Goal: Book appointment/travel/reservation

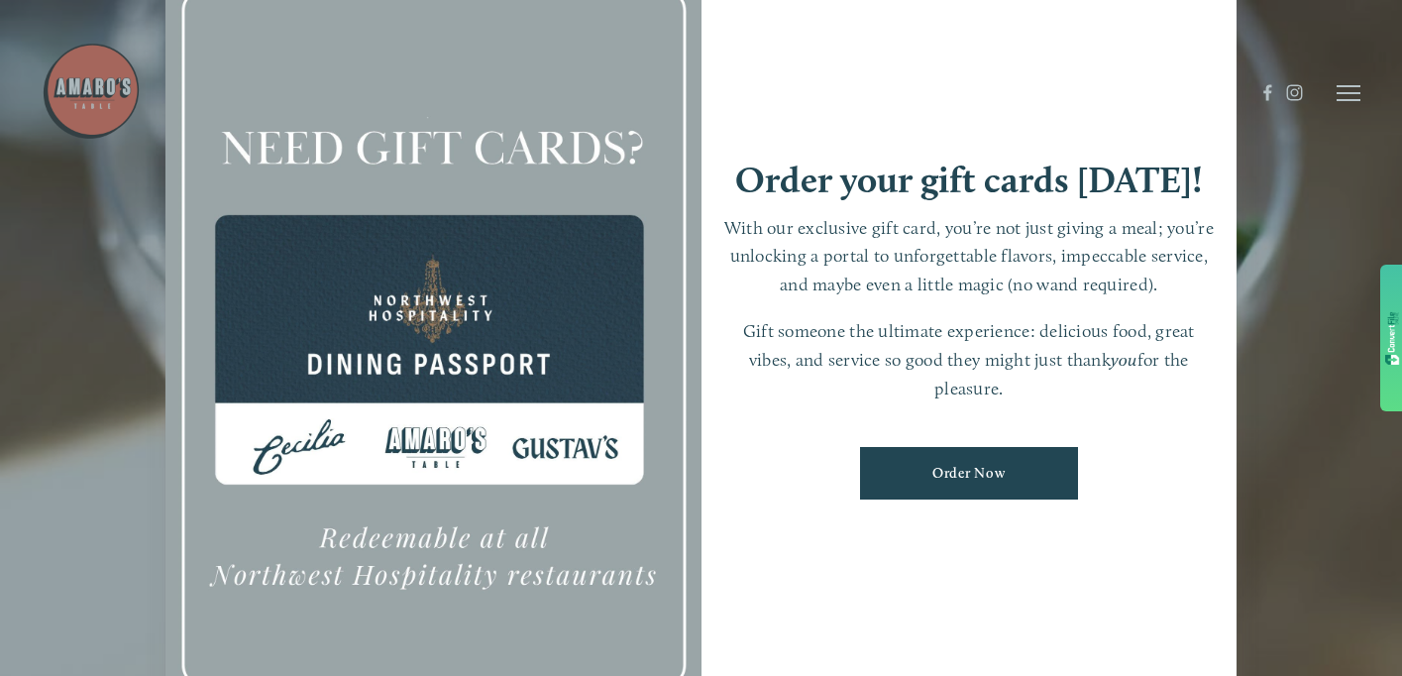
scroll to position [38, 0]
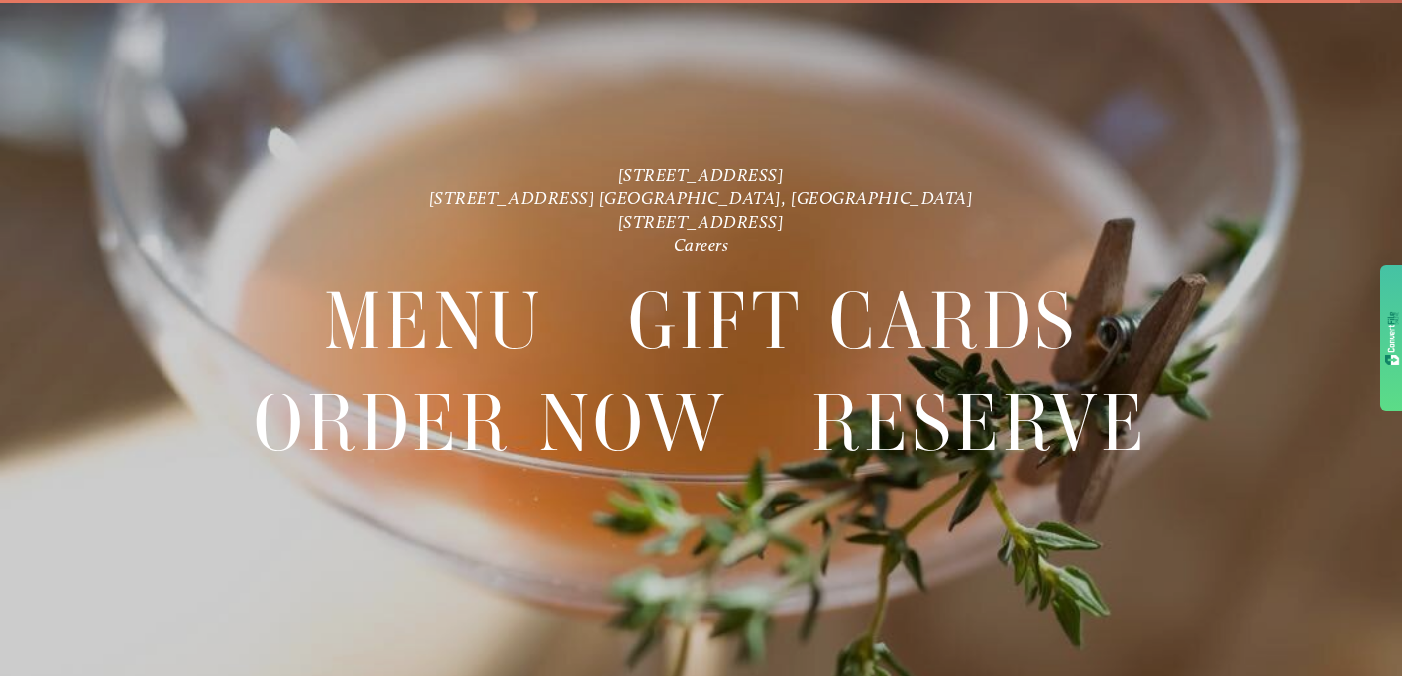
scroll to position [42, 0]
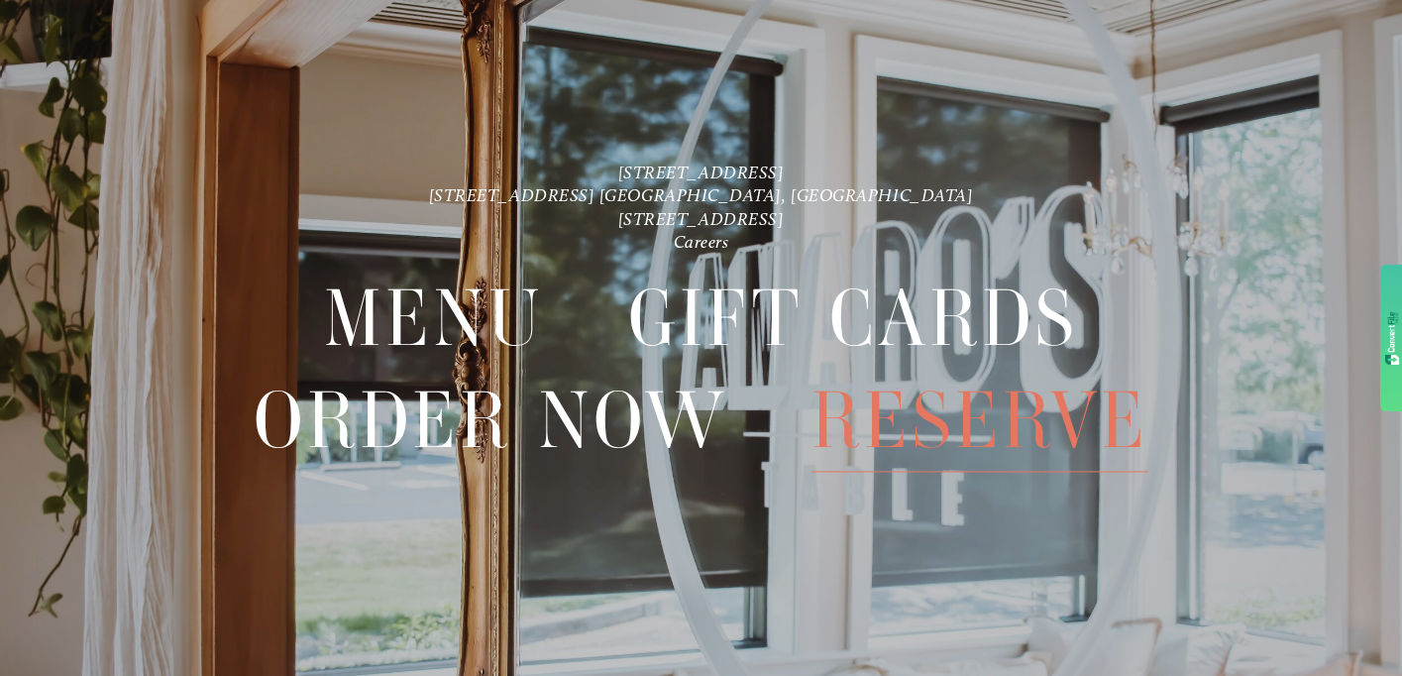
click at [934, 427] on span "Reserve" at bounding box center [979, 421] width 337 height 102
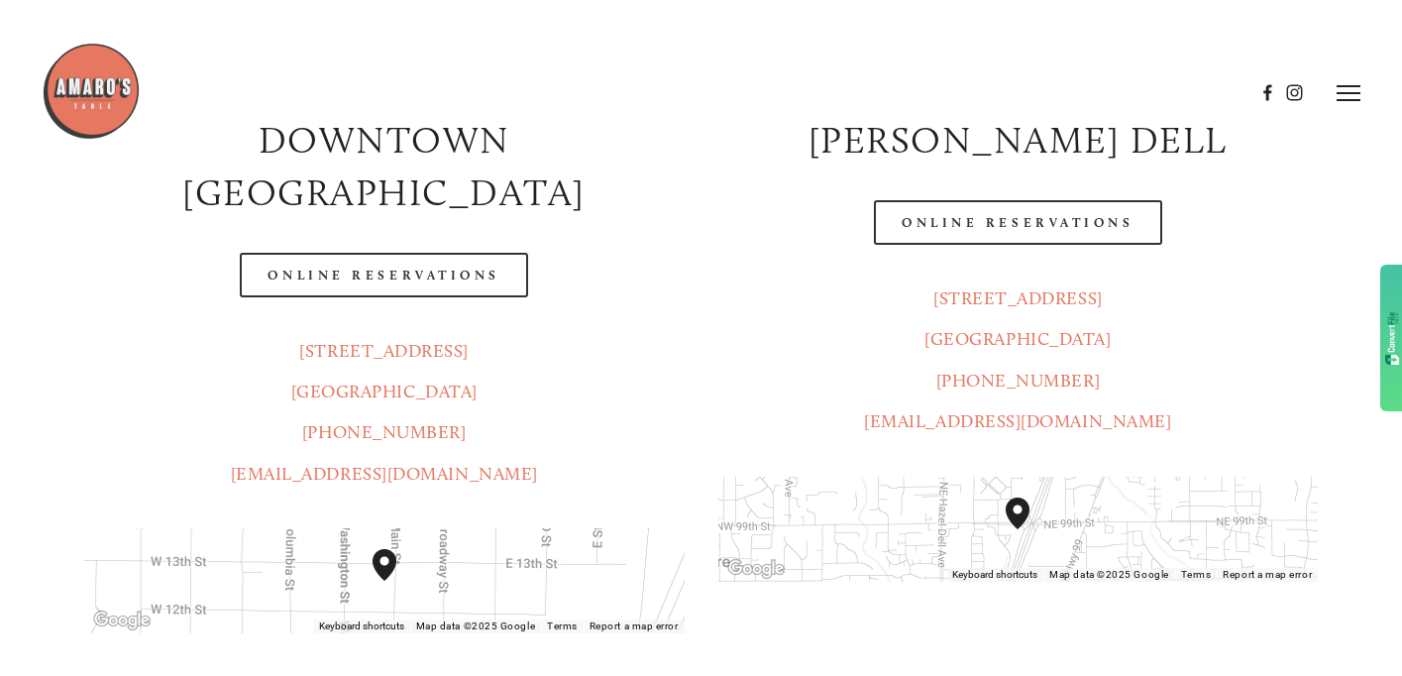
scroll to position [326, 0]
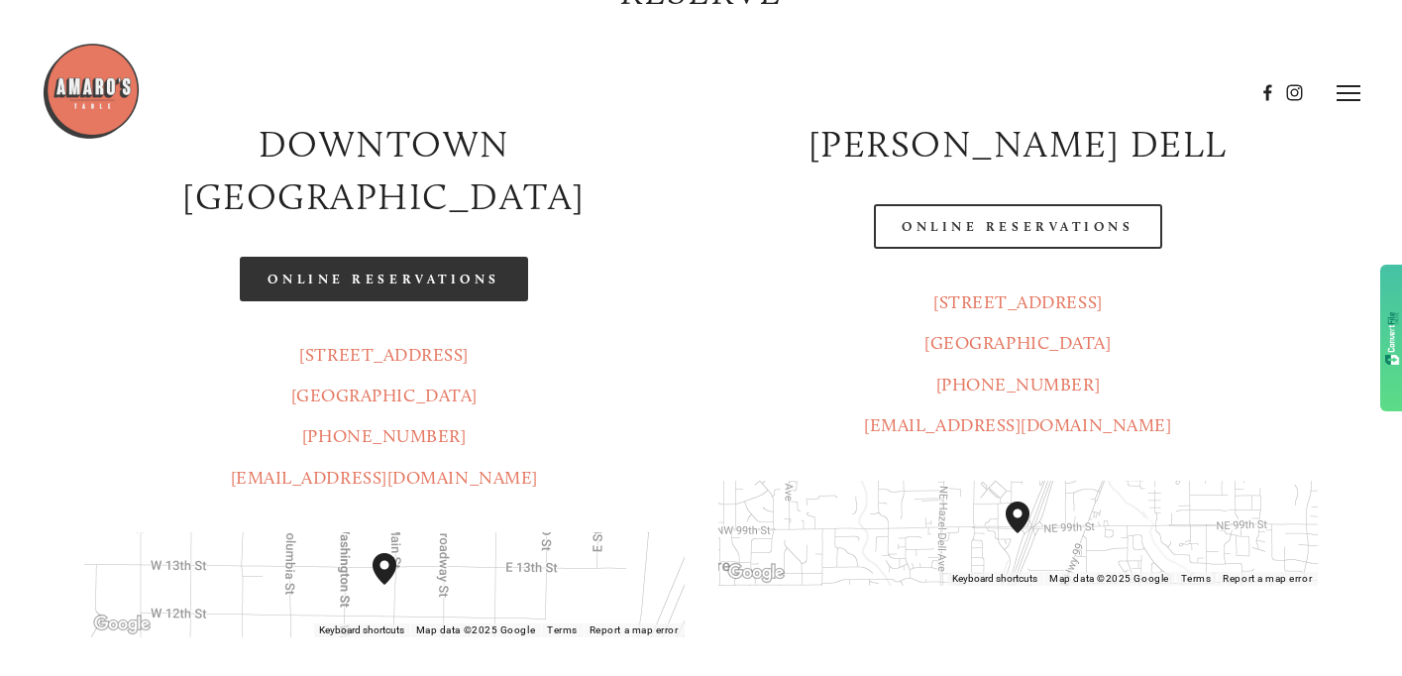
click at [370, 257] on link "Online Reservations" at bounding box center [383, 279] width 287 height 45
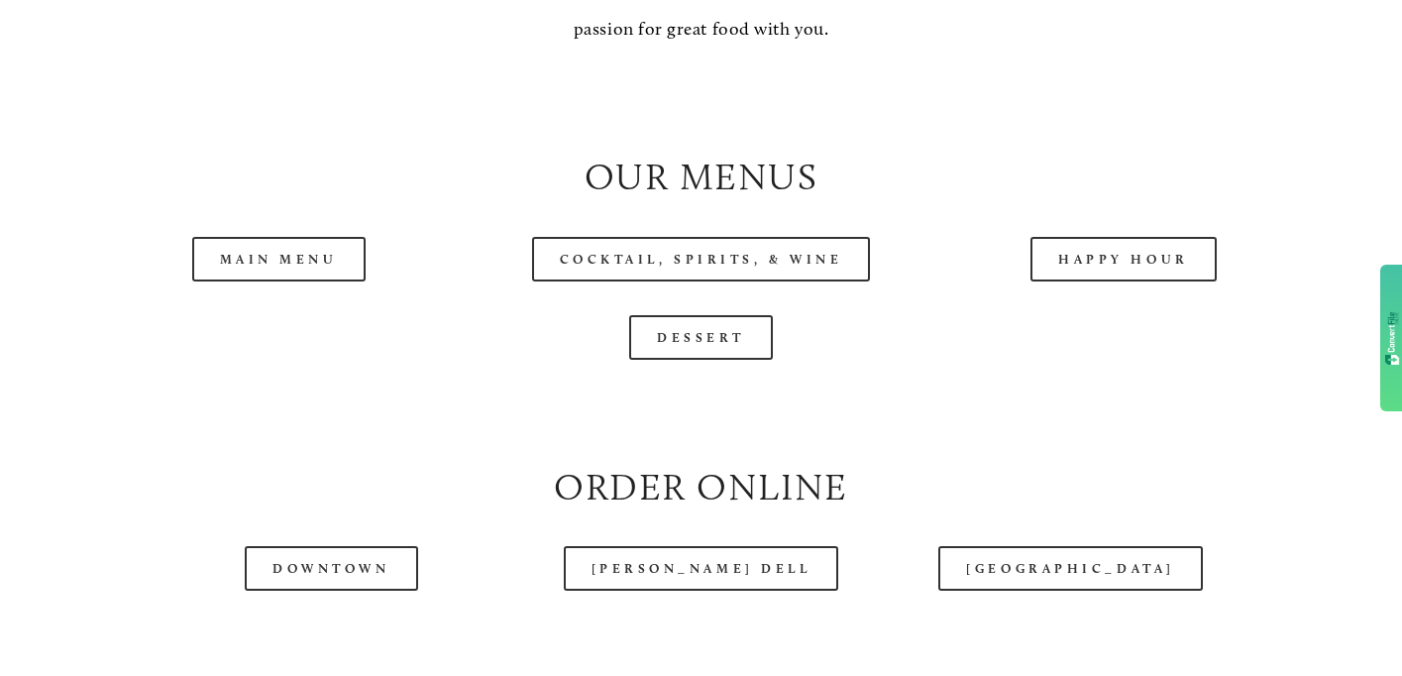
scroll to position [1912, 0]
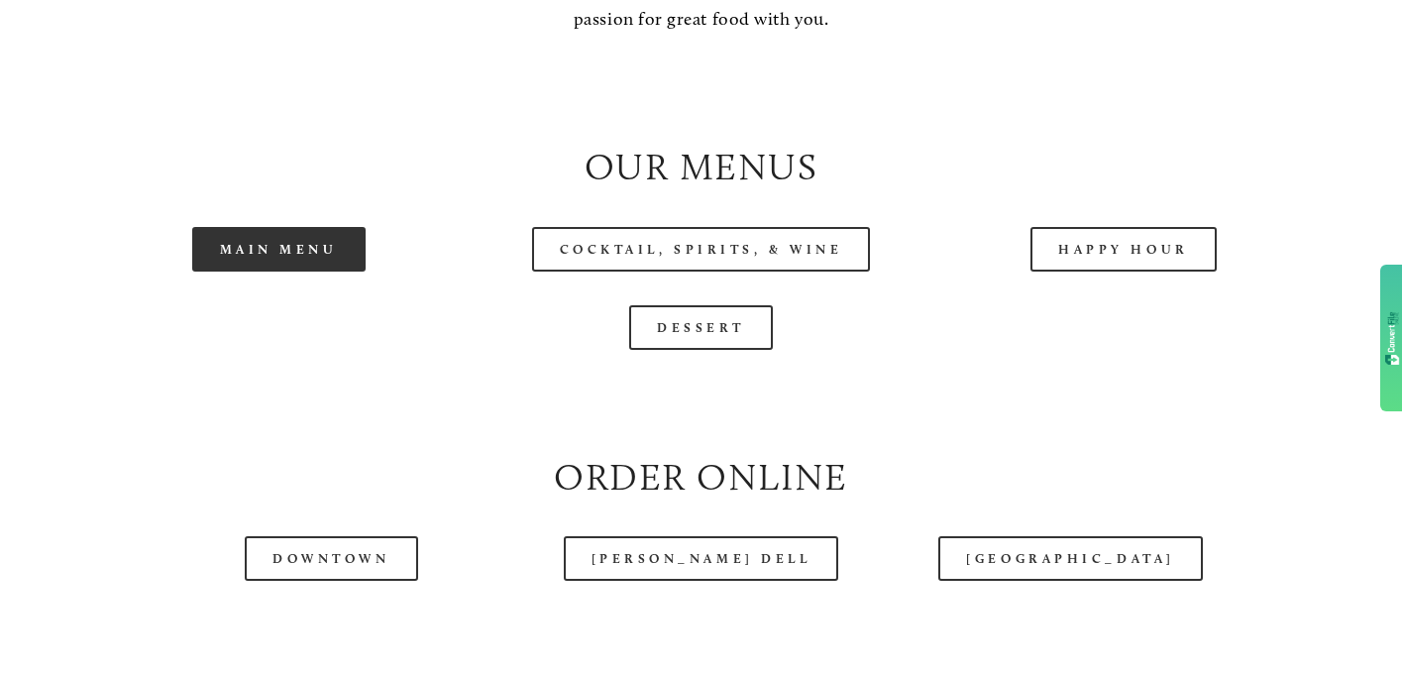
click at [280, 251] on link "Main Menu" at bounding box center [278, 249] width 173 height 45
